Goal: Information Seeking & Learning: Learn about a topic

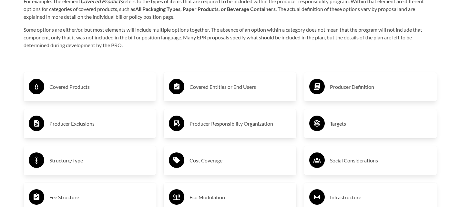
scroll to position [1066, 0]
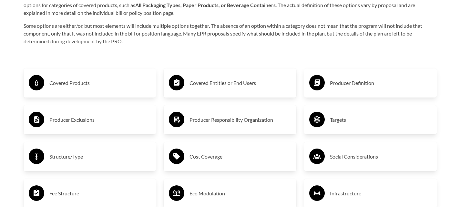
click at [74, 79] on h3 "Covered Products" at bounding box center [100, 83] width 102 height 10
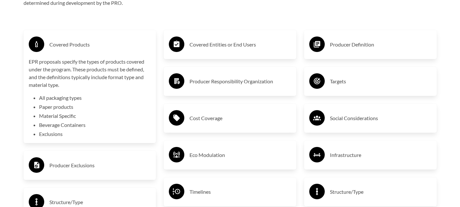
scroll to position [1105, 0]
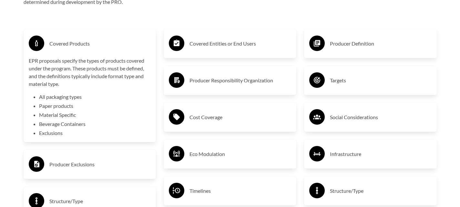
click at [124, 73] on p "EPR proposals specify the types of products covered under the program. These pr…" at bounding box center [90, 72] width 122 height 31
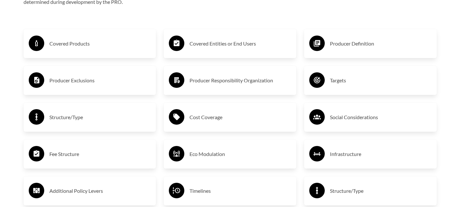
click at [95, 85] on h3 "Producer Exclusions" at bounding box center [100, 80] width 102 height 10
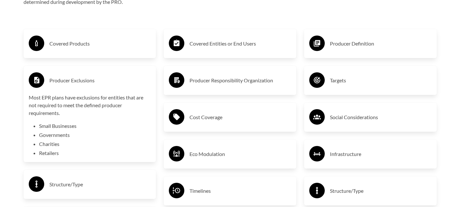
click at [99, 84] on h3 "Producer Exclusions" at bounding box center [100, 80] width 102 height 10
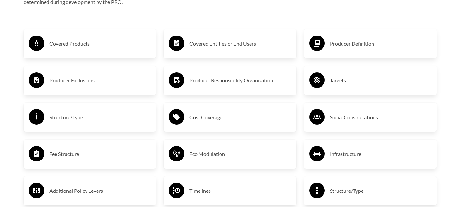
click at [95, 124] on div "Structure/Type" at bounding box center [90, 117] width 122 height 19
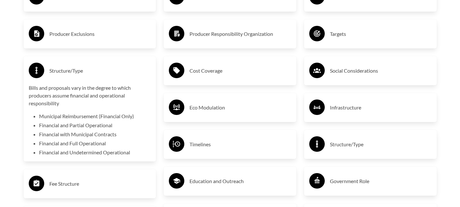
scroll to position [1152, 0]
click at [117, 107] on p "Bills and proposals vary in the degree to which producers assume financial and …" at bounding box center [90, 95] width 122 height 23
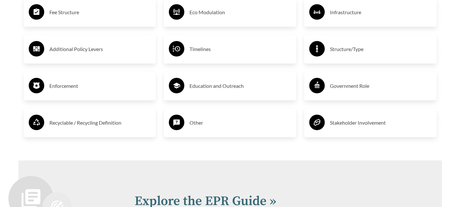
scroll to position [1248, 0]
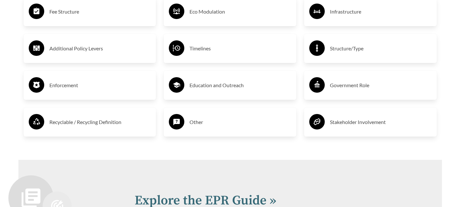
click at [117, 125] on h3 "Recyclable / Recycling Definition" at bounding box center [100, 122] width 102 height 10
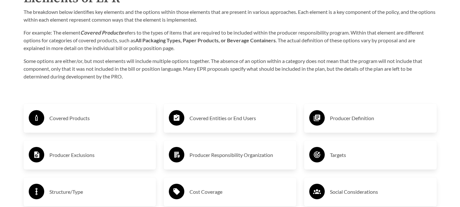
scroll to position [1031, 0]
click at [215, 116] on h3 "Covered Entities or End Users" at bounding box center [240, 118] width 102 height 10
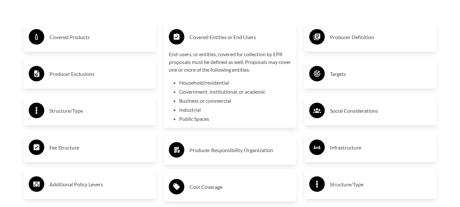
scroll to position [1112, 0]
click at [227, 100] on li "Business or commercial" at bounding box center [235, 100] width 112 height 8
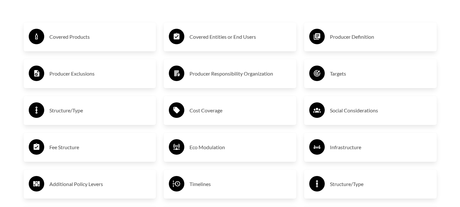
click at [213, 77] on h3 "Producer Responsibility Organization" at bounding box center [240, 73] width 102 height 10
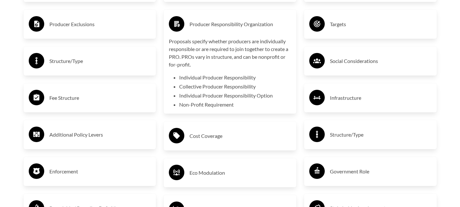
scroll to position [1164, 0]
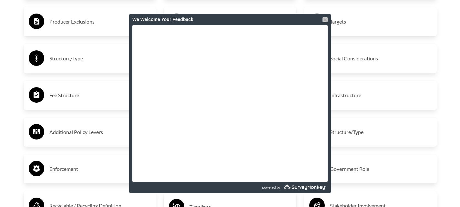
click at [325, 20] on div at bounding box center [324, 19] width 5 height 5
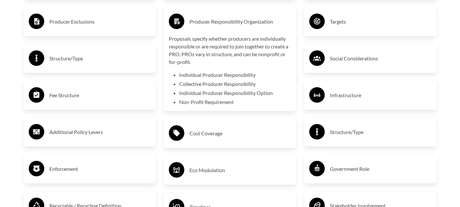
click at [337, 29] on div "Targets" at bounding box center [370, 21] width 122 height 19
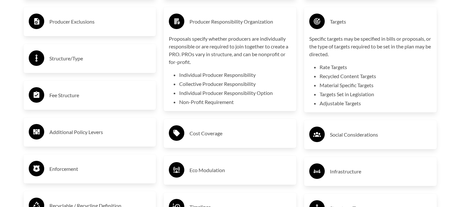
click at [336, 28] on div "Targets" at bounding box center [370, 21] width 122 height 19
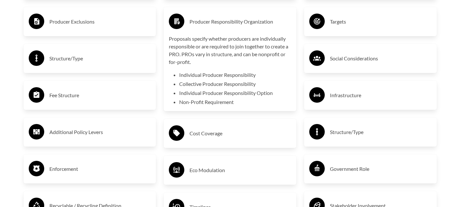
click at [248, 22] on h3 "Producer Responsibility Organization" at bounding box center [240, 21] width 102 height 10
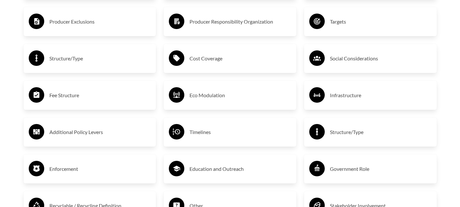
click at [225, 64] on h3 "Cost Coverage" at bounding box center [240, 58] width 102 height 10
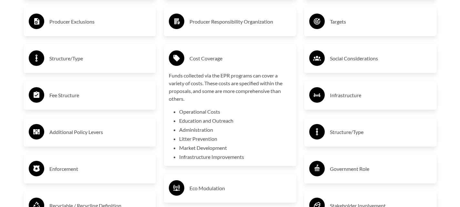
click at [225, 64] on h3 "Cost Coverage" at bounding box center [240, 58] width 102 height 10
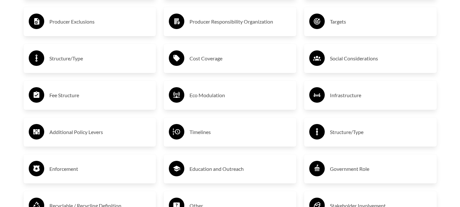
click at [215, 93] on h3 "Eco Modulation" at bounding box center [240, 95] width 102 height 10
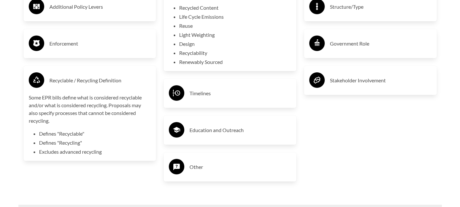
scroll to position [1290, 0]
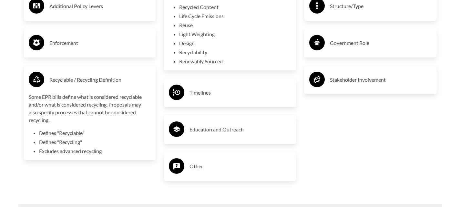
click at [214, 130] on h3 "Education and Outreach" at bounding box center [240, 129] width 102 height 10
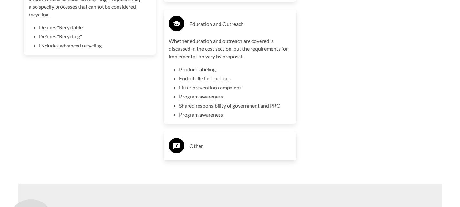
scroll to position [1396, 0]
click at [200, 144] on h3 "Other" at bounding box center [240, 145] width 102 height 10
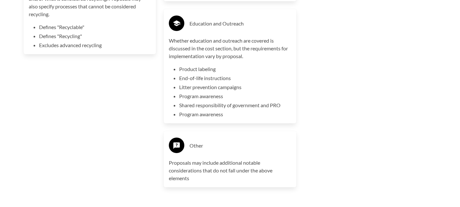
click at [200, 144] on h3 "Other" at bounding box center [240, 145] width 102 height 10
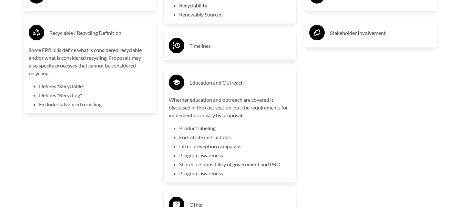
scroll to position [1336, 0]
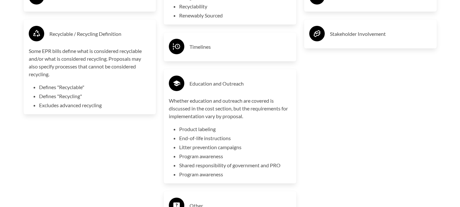
click at [203, 82] on h3 "Education and Outreach" at bounding box center [240, 83] width 102 height 10
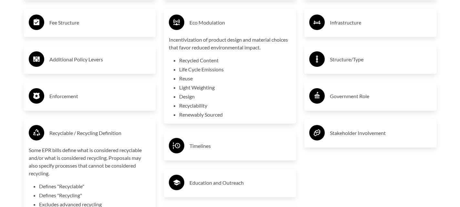
scroll to position [1235, 0]
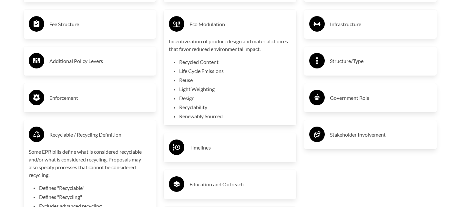
click at [211, 161] on div "Timelines" at bounding box center [230, 147] width 133 height 29
click at [214, 152] on h3 "Timelines" at bounding box center [240, 147] width 102 height 10
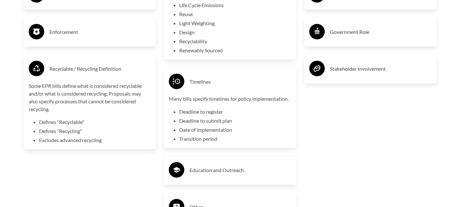
scroll to position [1301, 0]
click at [215, 89] on div "Timelines" at bounding box center [230, 81] width 122 height 19
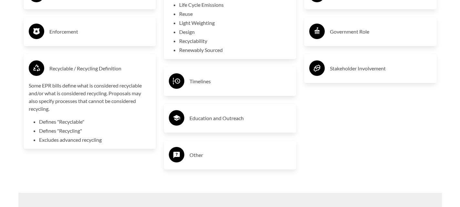
click at [107, 59] on div "Recyclable / Recycling Definition Some EPR bills define what is considered recy…" at bounding box center [90, 101] width 133 height 95
click at [98, 64] on div "Recyclable / Recycling Definition" at bounding box center [90, 68] width 122 height 19
